Goal: Transaction & Acquisition: Purchase product/service

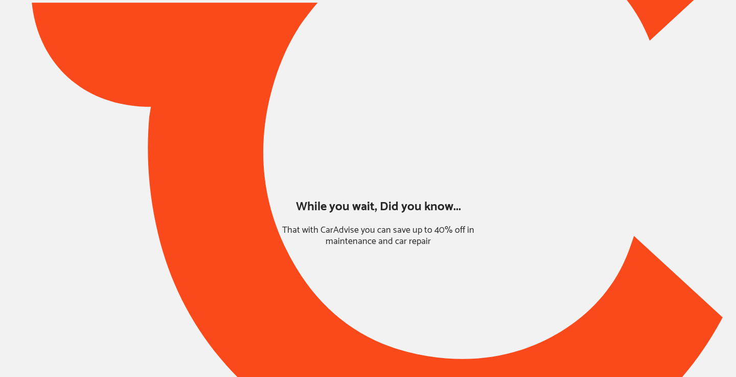
type input "*****"
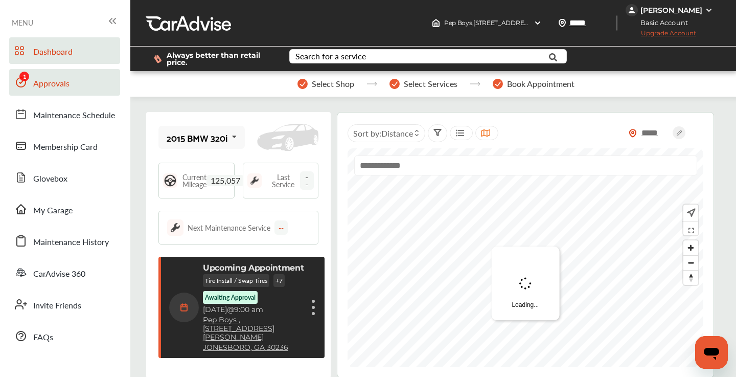
click at [74, 88] on link "Approvals" at bounding box center [64, 82] width 111 height 27
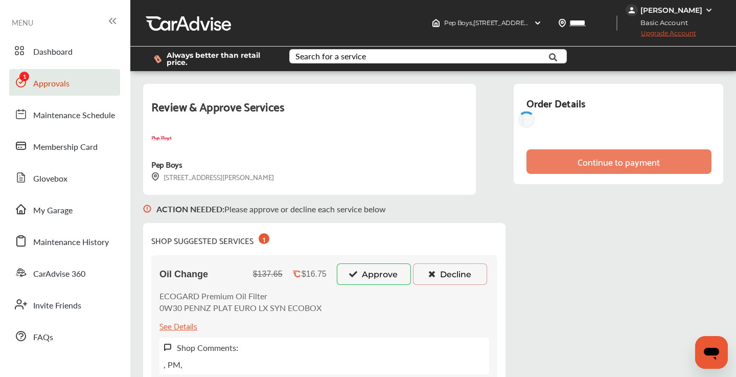
click at [364, 275] on button "Approve" at bounding box center [374, 273] width 74 height 21
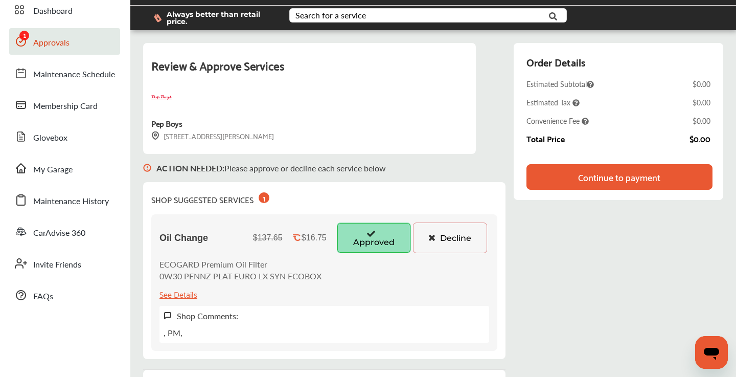
scroll to position [39, 0]
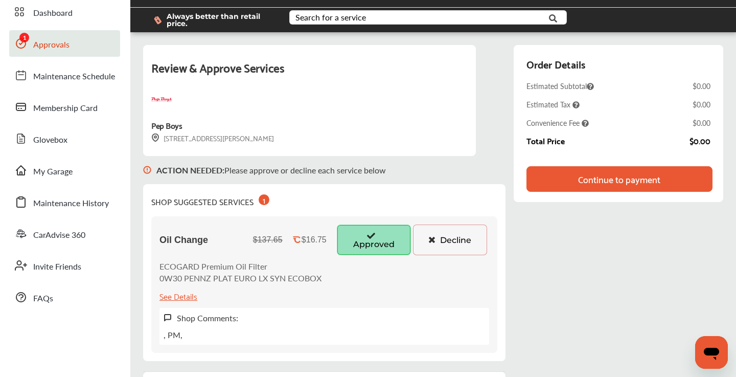
click at [587, 178] on div "Continue to payment" at bounding box center [619, 179] width 82 height 10
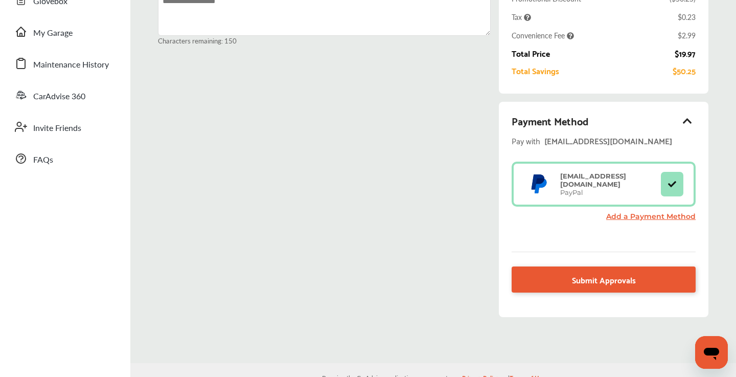
scroll to position [176, 0]
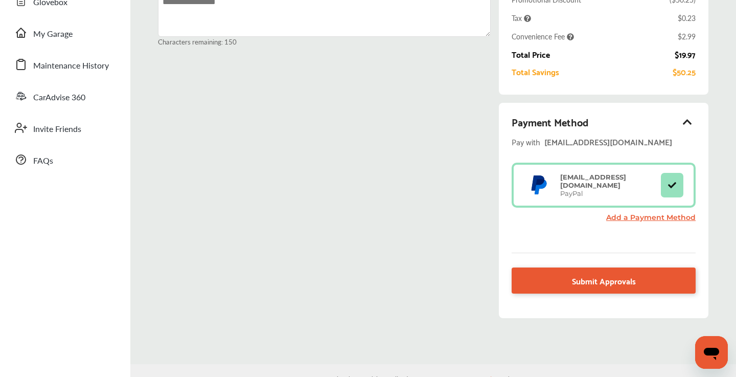
click at [650, 216] on link "Add a Payment Method" at bounding box center [650, 217] width 89 height 9
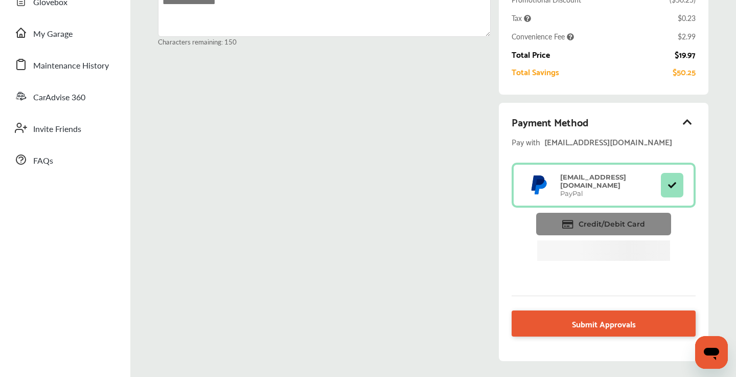
click at [571, 221] on icon at bounding box center [567, 224] width 11 height 9
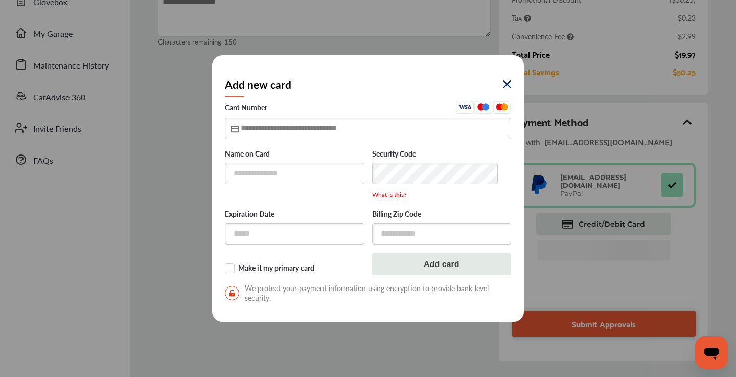
click at [242, 131] on input "text" at bounding box center [368, 128] width 286 height 21
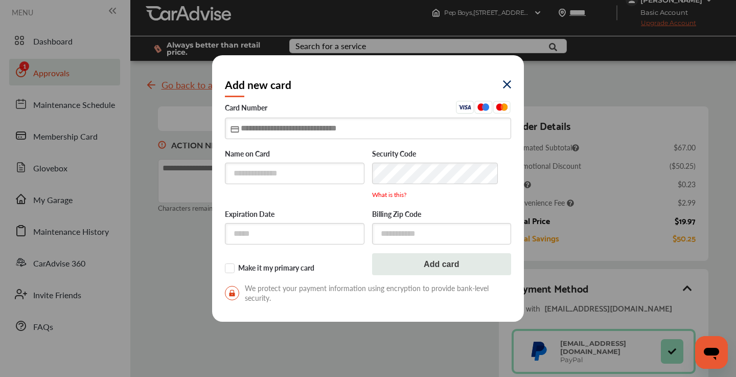
scroll to position [0, 0]
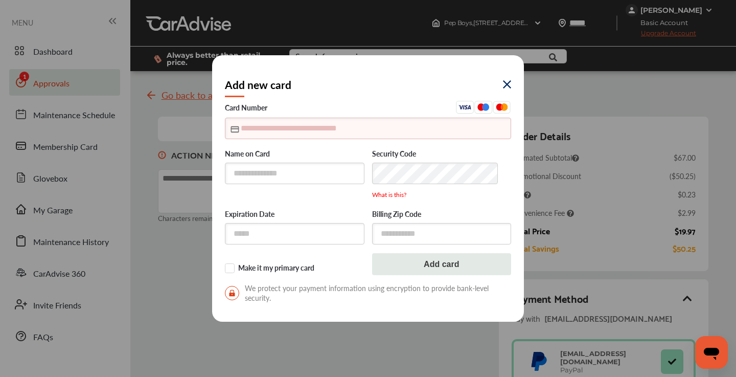
click at [503, 83] on img at bounding box center [507, 84] width 8 height 8
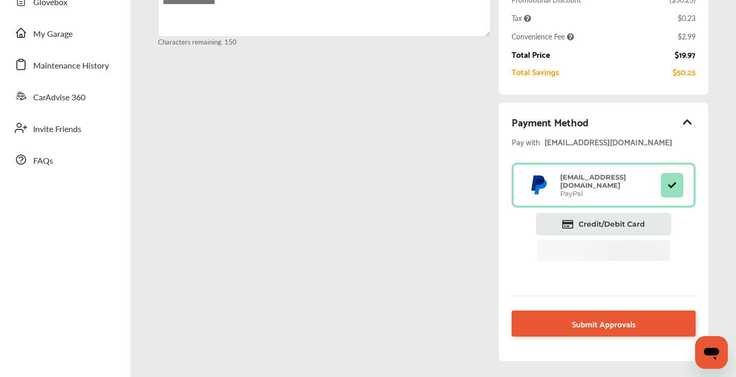
scroll to position [180, 0]
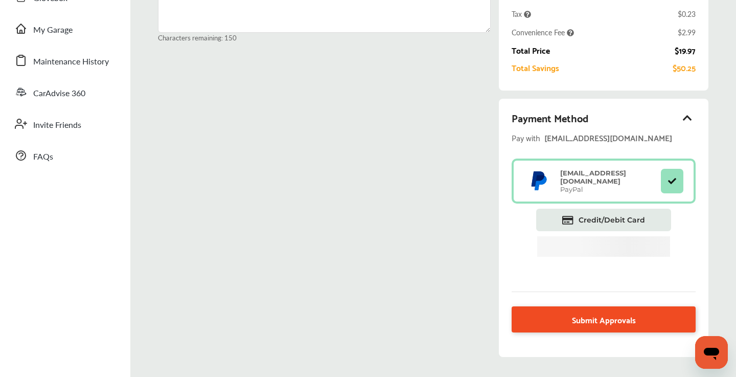
click at [581, 315] on span "Submit Approvals" at bounding box center [604, 319] width 64 height 14
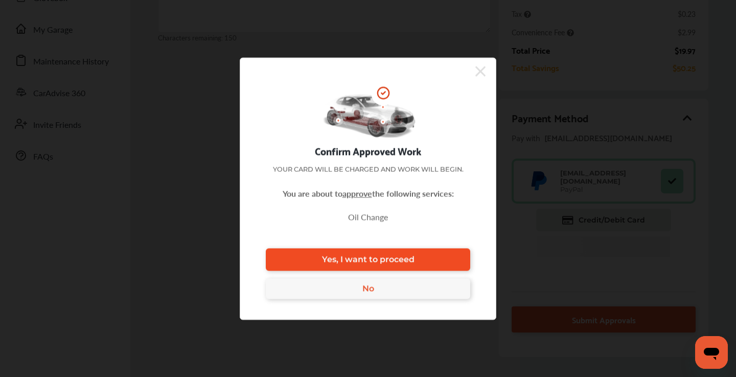
click at [367, 259] on span "Yes, I want to proceed" at bounding box center [368, 260] width 93 height 10
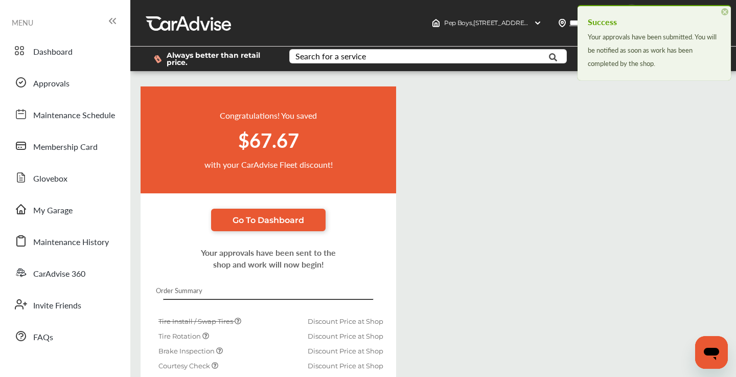
click at [725, 10] on span "×" at bounding box center [724, 11] width 7 height 7
